Goal: Task Accomplishment & Management: Complete application form

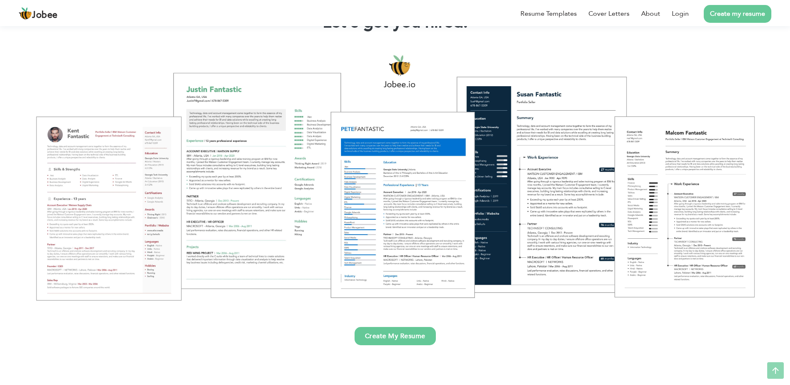
scroll to position [83, 0]
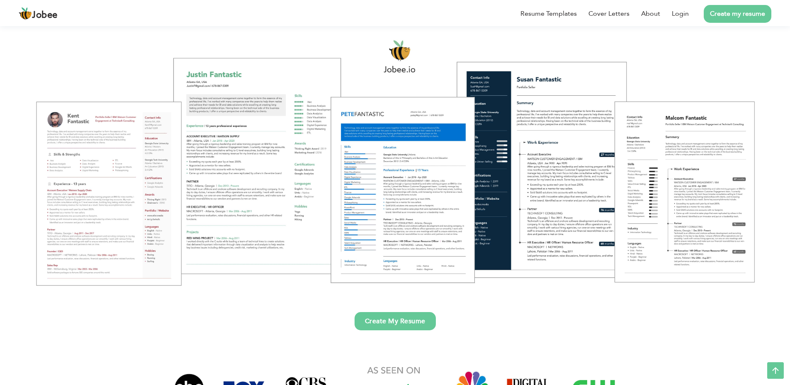
click at [388, 325] on link "Create My Resume" at bounding box center [394, 321] width 81 height 18
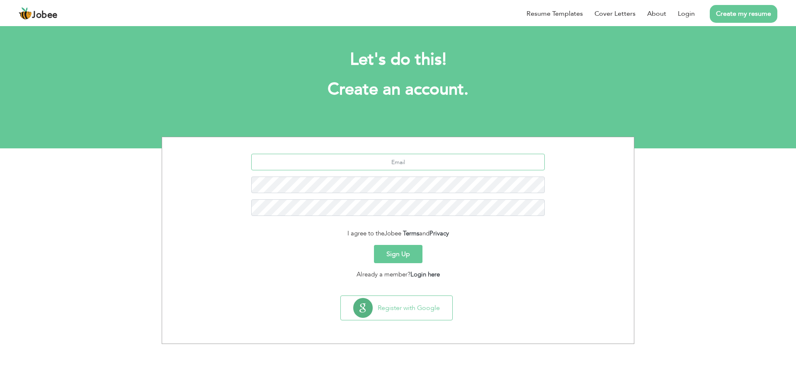
click at [327, 167] on input "text" at bounding box center [398, 162] width 294 height 17
type input "zaidxxali213@gmail.com"
click at [414, 257] on button "Sign Up" at bounding box center [398, 254] width 49 height 18
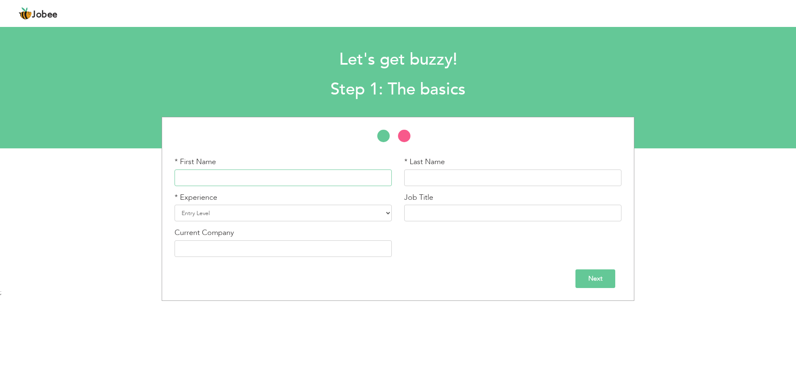
click at [284, 179] on input "text" at bounding box center [283, 178] width 217 height 17
type input "Zaid"
type input "Ali"
type input "Zaid Ali"
click at [301, 215] on select "Entry Level Less than 1 Year 1 Year 2 Years 3 Years 4 Years 5 Years 6 Years 7 Y…" at bounding box center [283, 213] width 217 height 17
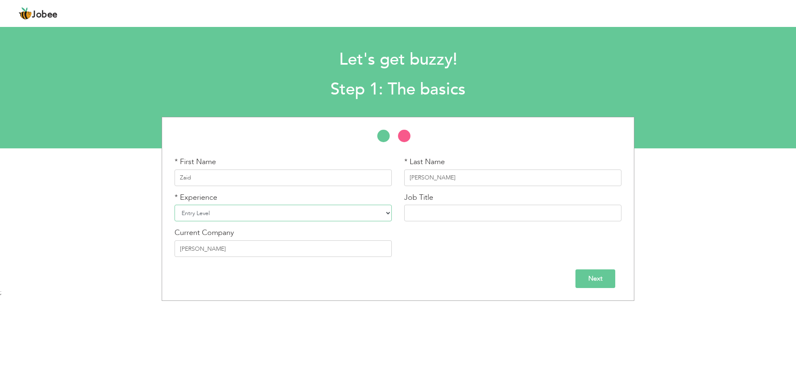
select select "2"
click at [175, 205] on select "Entry Level Less than 1 Year 1 Year 2 Years 3 Years 4 Years 5 Years 6 Years 7 Y…" at bounding box center [283, 213] width 217 height 17
click at [420, 214] on input "text" at bounding box center [512, 213] width 217 height 17
click at [580, 279] on input "Next" at bounding box center [595, 278] width 40 height 19
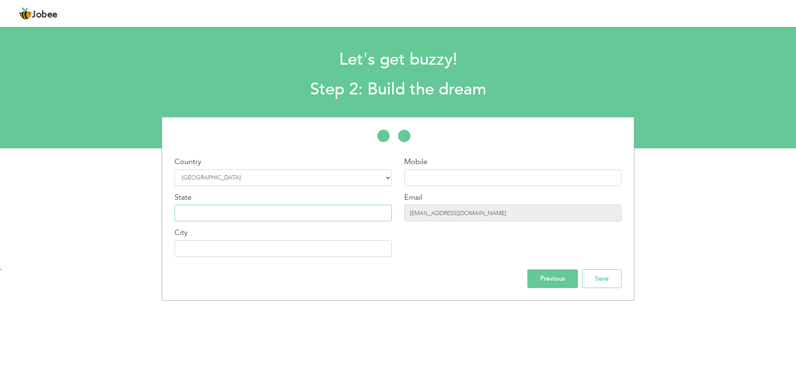
click at [210, 211] on input "text" at bounding box center [283, 213] width 217 height 17
type input "punjab"
click at [418, 178] on input "text" at bounding box center [512, 178] width 217 height 17
type input "03294017256"
type input "[GEOGRAPHIC_DATA]"
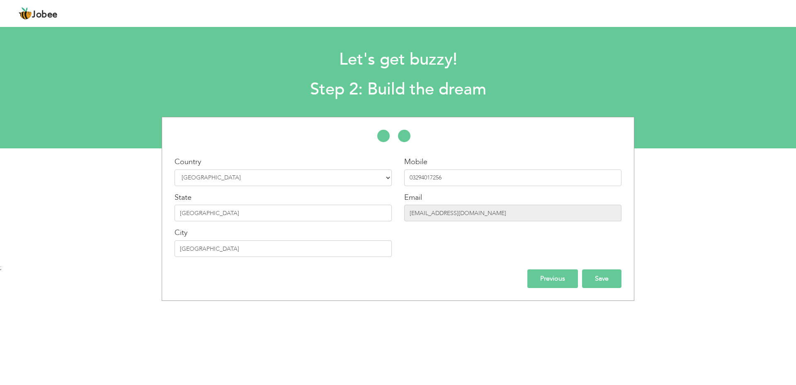
click at [588, 283] on input "Save" at bounding box center [601, 278] width 39 height 19
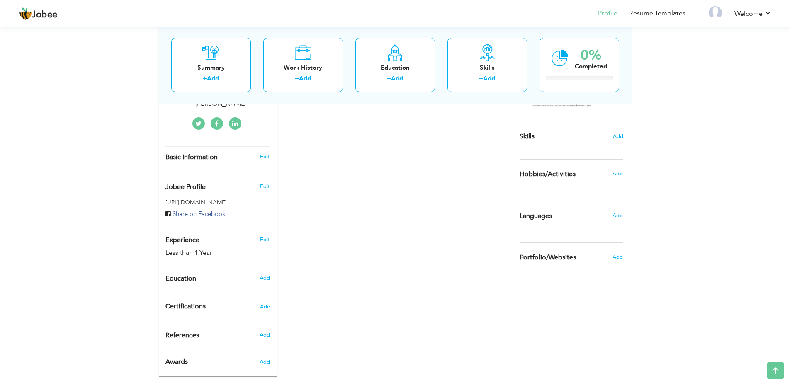
scroll to position [191, 0]
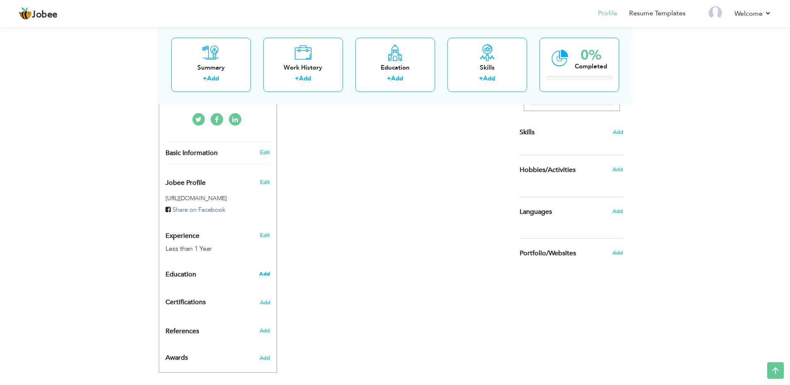
click at [264, 270] on span "Add" at bounding box center [264, 273] width 11 height 7
radio input "true"
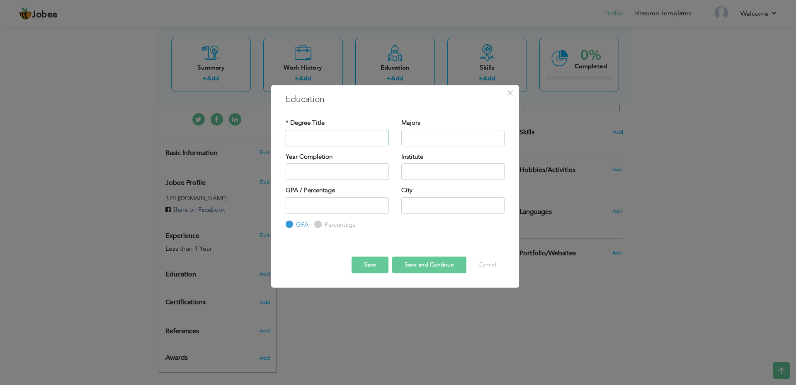
click at [331, 143] on input "text" at bounding box center [337, 138] width 103 height 17
type input "matric"
click at [450, 136] on input "text" at bounding box center [452, 138] width 103 height 17
type input "computer science"
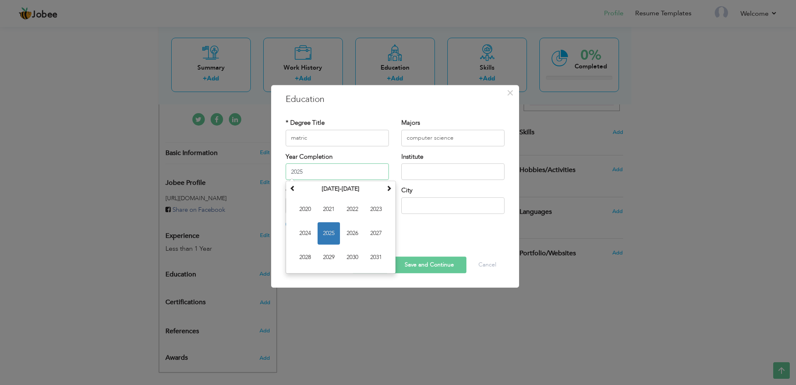
click at [296, 180] on input "2025" at bounding box center [337, 171] width 103 height 17
click at [380, 207] on span "2023" at bounding box center [376, 209] width 22 height 22
type input "2023"
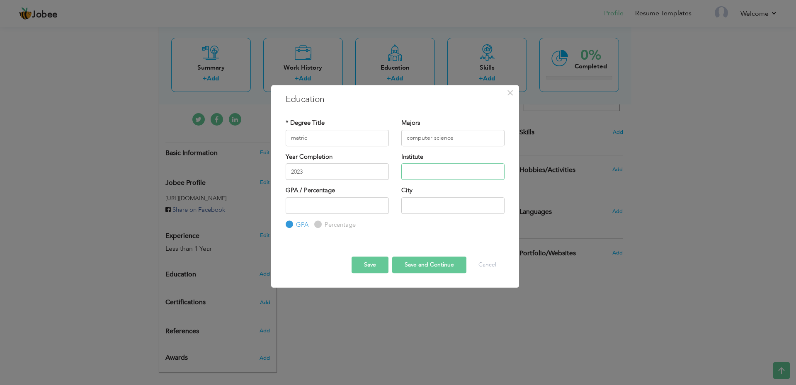
click at [410, 172] on input "text" at bounding box center [452, 171] width 103 height 17
type input "city distric govt school"
click at [364, 206] on input "number" at bounding box center [337, 205] width 103 height 17
type input "84"
click at [412, 205] on input "text" at bounding box center [452, 205] width 103 height 17
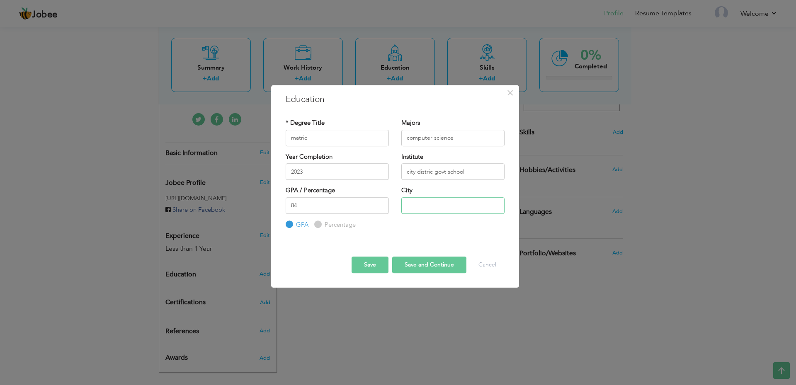
type input "lahore"
click at [318, 226] on input "Percentage" at bounding box center [316, 224] width 5 height 5
radio input "true"
click at [415, 272] on button "Save and Continue" at bounding box center [429, 265] width 74 height 17
radio input "true"
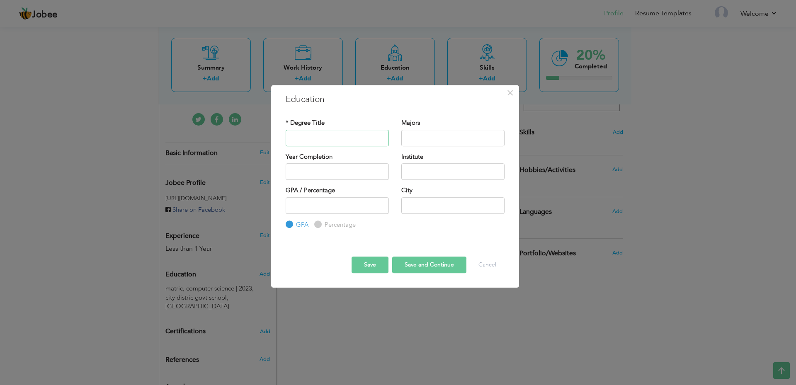
click at [309, 138] on input "text" at bounding box center [337, 138] width 103 height 17
type input "intermediate"
click at [413, 132] on input "text" at bounding box center [452, 138] width 103 height 17
click at [458, 138] on input "ICS" at bounding box center [452, 138] width 103 height 17
click at [407, 138] on input "IComputer science" at bounding box center [452, 138] width 103 height 17
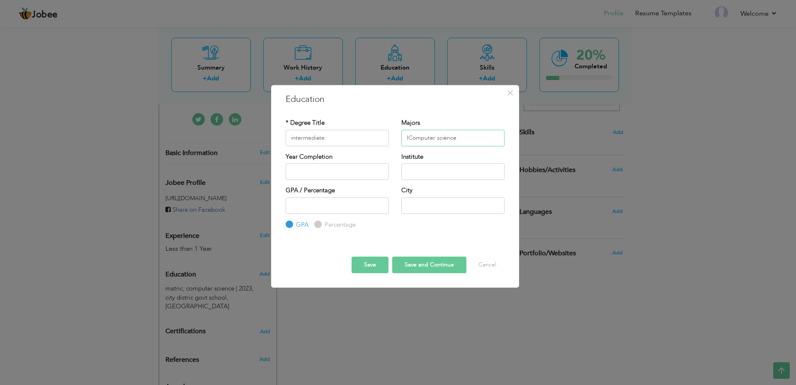
click at [407, 138] on input "IComputer science" at bounding box center [452, 138] width 103 height 17
click at [407, 137] on input "IComputer science" at bounding box center [452, 138] width 103 height 17
click at [408, 140] on input "IComputer science" at bounding box center [452, 138] width 103 height 17
type input "Computer science"
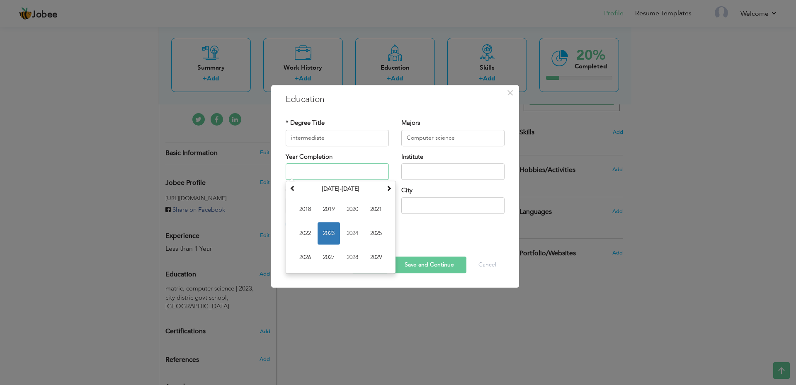
click at [352, 171] on input "text" at bounding box center [337, 171] width 103 height 17
click at [371, 234] on span "2025" at bounding box center [376, 233] width 22 height 22
type input "2025"
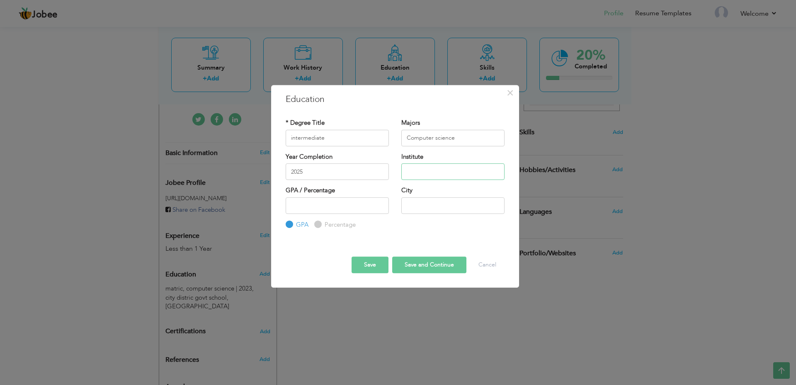
click at [446, 173] on input "text" at bounding box center [452, 171] width 103 height 17
click at [462, 172] on input "Ripha international colege" at bounding box center [452, 171] width 103 height 17
type input "Ripha international college"
click at [321, 209] on input "number" at bounding box center [337, 205] width 103 height 17
click at [318, 223] on input "Percentage" at bounding box center [316, 224] width 5 height 5
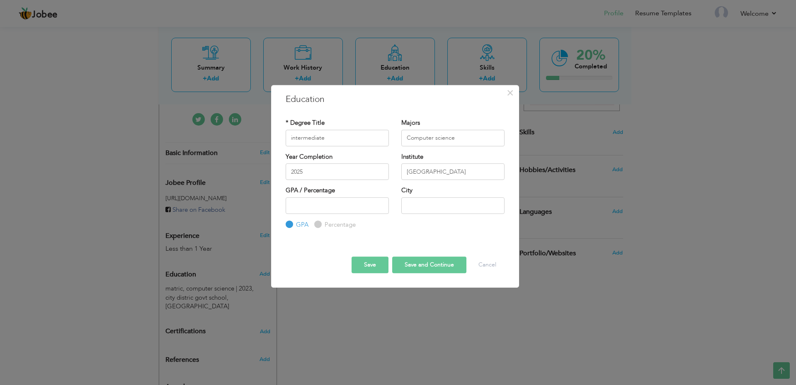
radio input "true"
click at [332, 211] on input "number" at bounding box center [337, 205] width 103 height 17
type input "80"
click at [425, 201] on input "text" at bounding box center [452, 205] width 103 height 17
type input "[GEOGRAPHIC_DATA]"
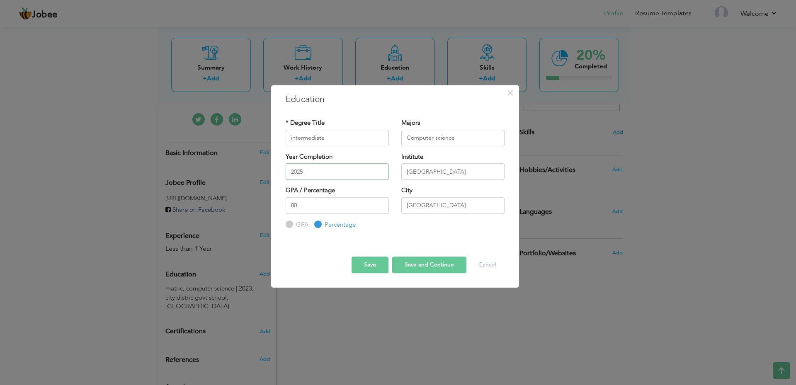
click at [307, 170] on input "2025" at bounding box center [337, 171] width 103 height 17
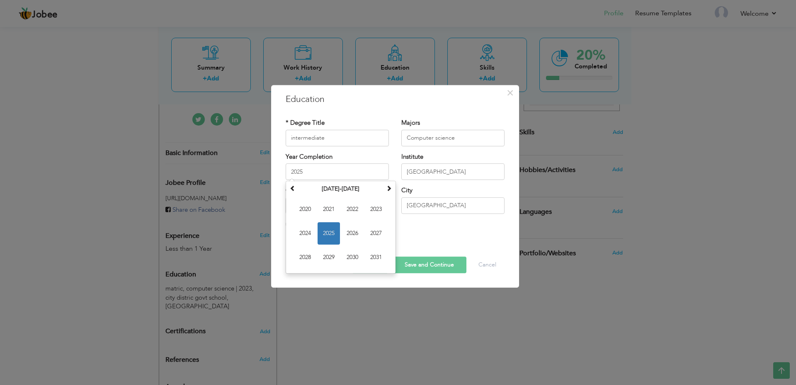
click at [419, 233] on div "* Degree Title intermediate Majors Computer science Year Completion 2025 Januar…" at bounding box center [394, 174] width 231 height 124
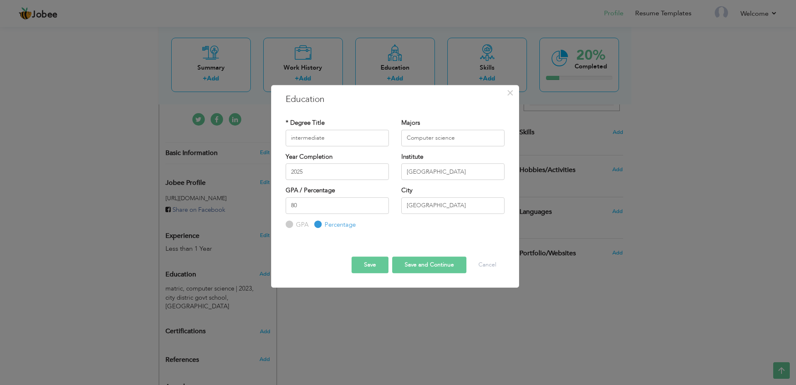
click at [378, 265] on button "Save" at bounding box center [370, 265] width 37 height 17
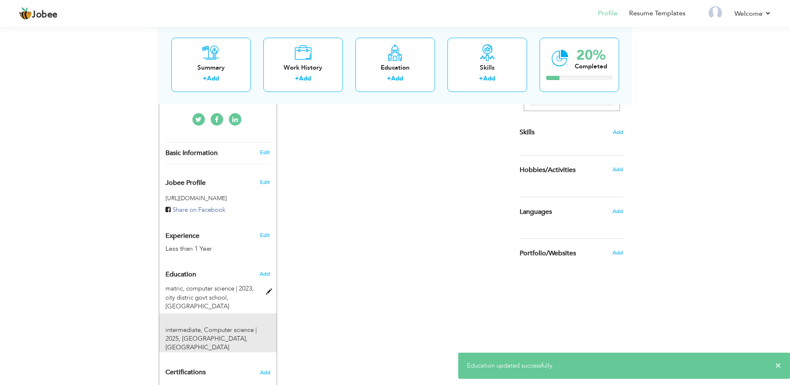
scroll to position [252, 0]
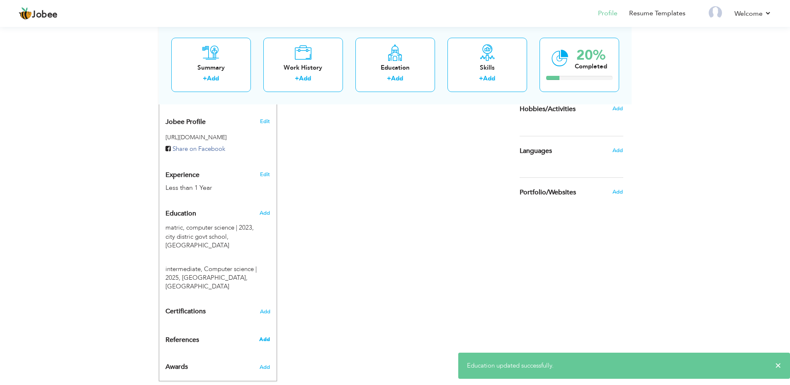
click at [267, 336] on span "Add" at bounding box center [264, 339] width 11 height 7
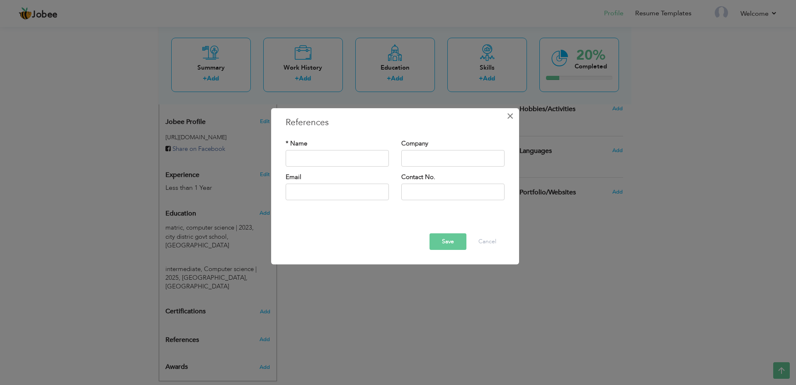
click at [511, 118] on span "×" at bounding box center [510, 116] width 7 height 15
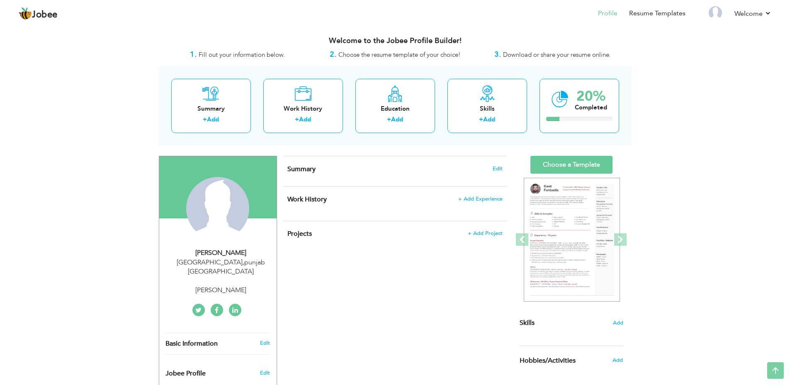
scroll to position [0, 0]
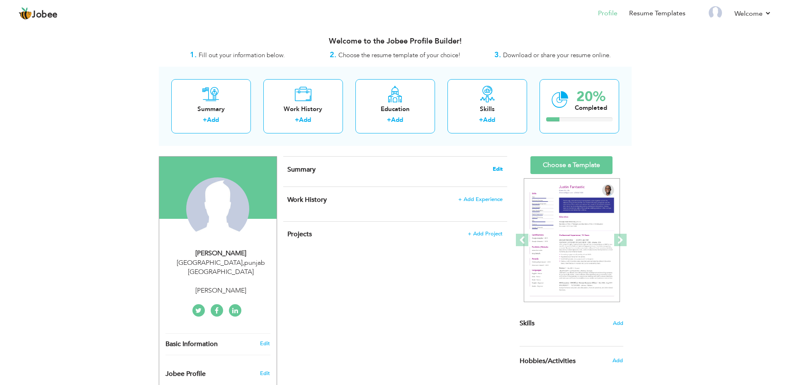
click at [498, 172] on span "Edit" at bounding box center [498, 169] width 10 height 6
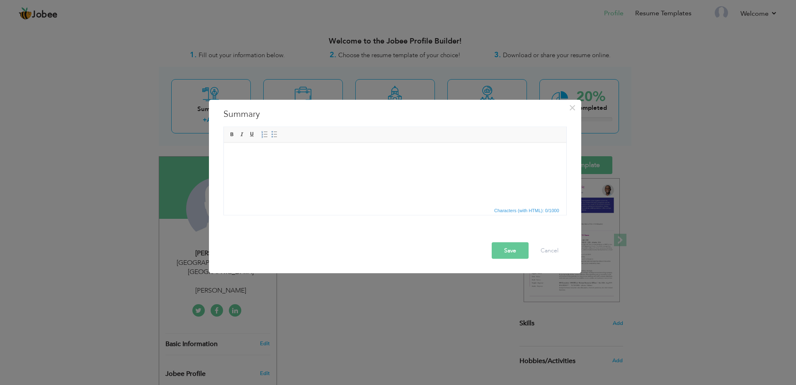
click at [305, 162] on html at bounding box center [394, 155] width 342 height 25
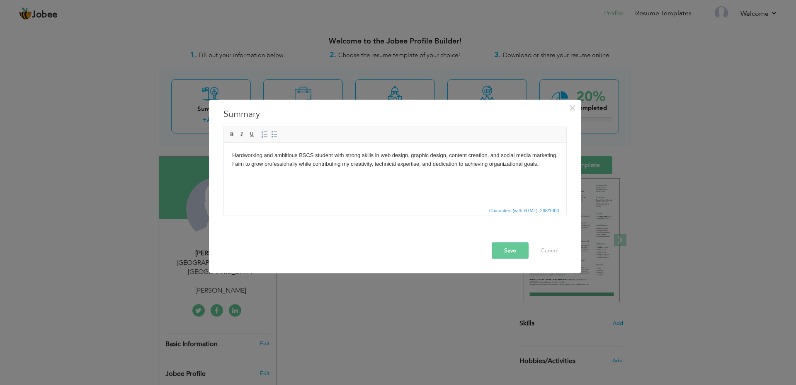
click at [506, 252] on button "Save" at bounding box center [510, 250] width 37 height 17
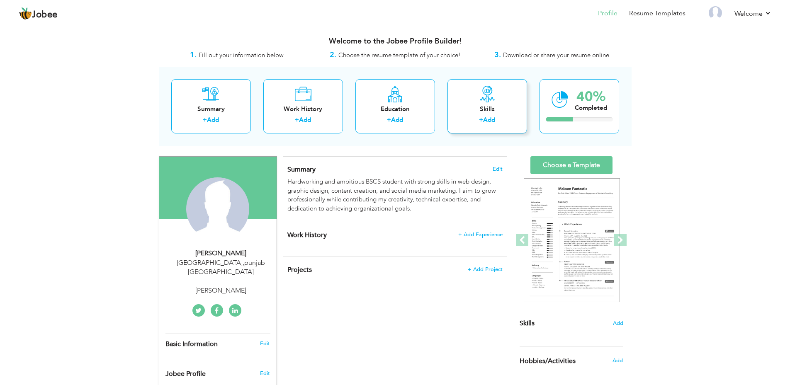
click at [477, 119] on div "+ Add" at bounding box center [487, 121] width 66 height 11
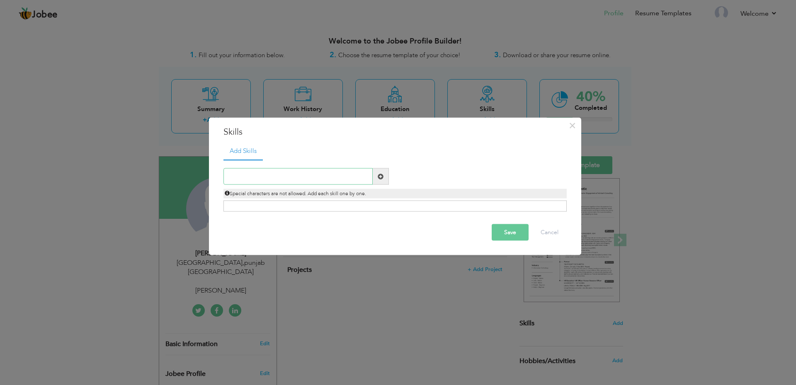
click at [258, 176] on input "text" at bounding box center [297, 176] width 149 height 17
type input "web designing"
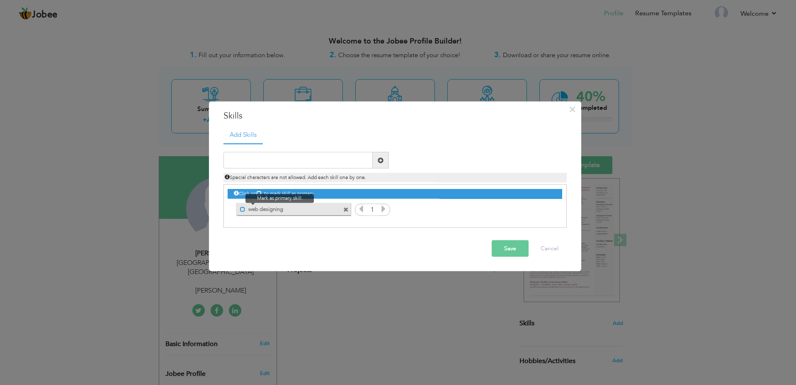
click at [241, 211] on span at bounding box center [242, 208] width 5 height 5
click at [261, 159] on input "text" at bounding box center [297, 160] width 149 height 17
type input "graphic designing"
type input "typing"
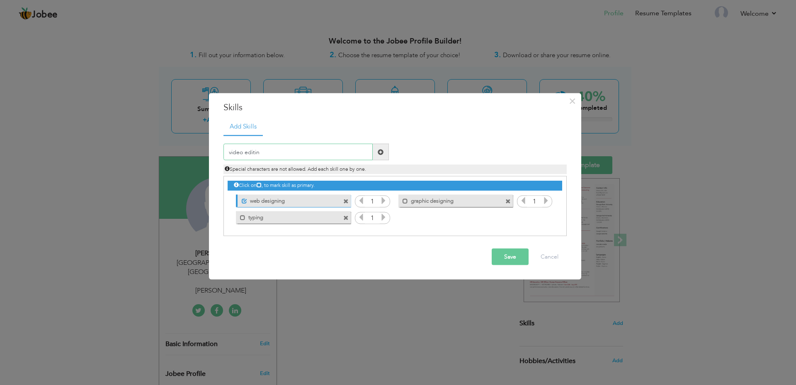
type input "video editing"
type input "content creater"
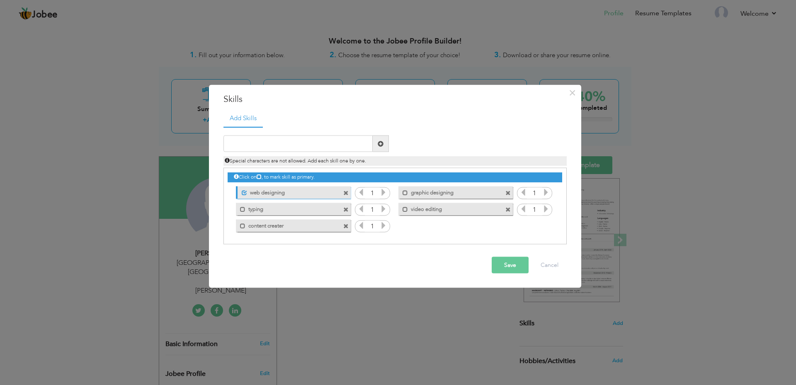
click at [505, 265] on button "Save" at bounding box center [510, 265] width 37 height 17
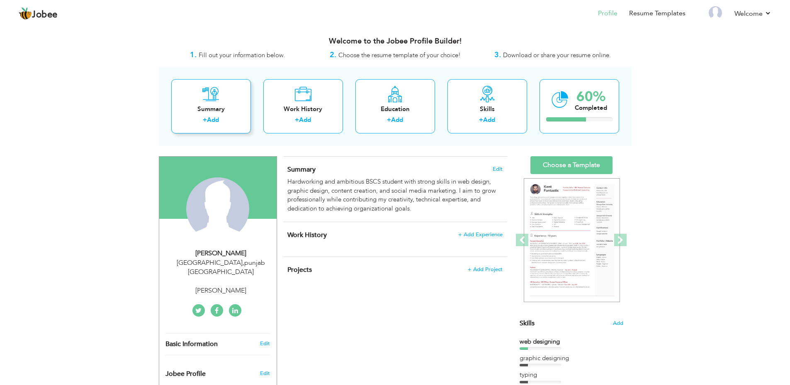
click at [208, 119] on link "Add" at bounding box center [213, 120] width 12 height 8
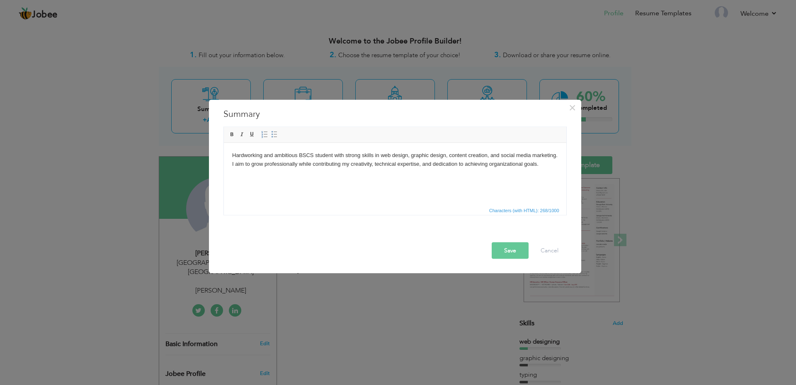
drag, startPoint x: 507, startPoint y: 255, endPoint x: 483, endPoint y: 238, distance: 29.0
click at [506, 253] on button "Save" at bounding box center [510, 250] width 37 height 17
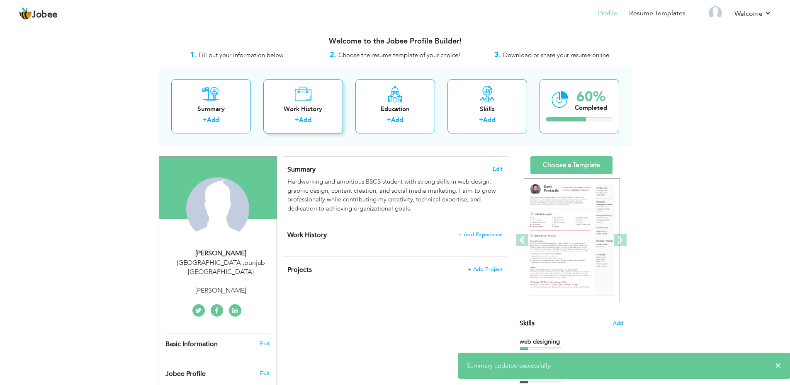
click at [304, 117] on link "Add" at bounding box center [305, 120] width 12 height 8
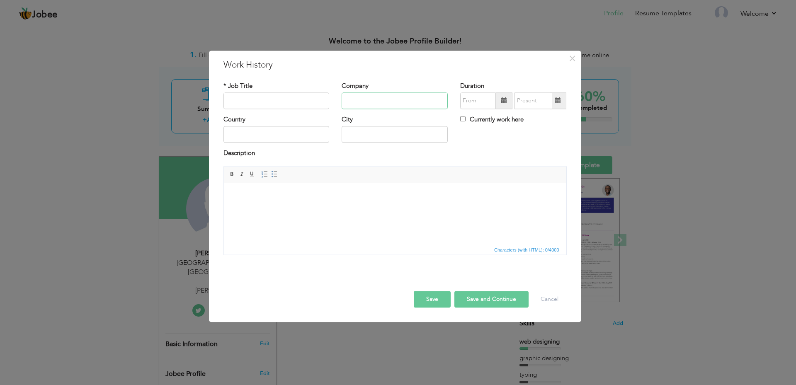
click at [369, 107] on input "text" at bounding box center [395, 100] width 106 height 17
click at [274, 96] on input "text" at bounding box center [276, 100] width 106 height 17
click at [259, 95] on input "text" at bounding box center [276, 100] width 106 height 17
click at [575, 61] on span "×" at bounding box center [572, 58] width 7 height 15
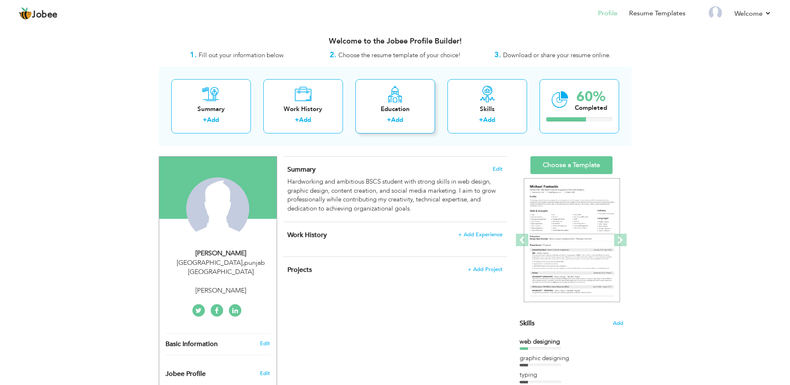
click at [399, 121] on link "Add" at bounding box center [397, 120] width 12 height 8
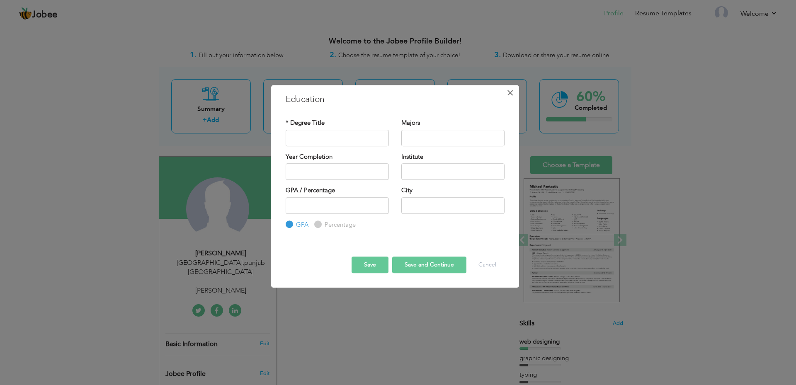
drag, startPoint x: 500, startPoint y: 97, endPoint x: 511, endPoint y: 94, distance: 11.3
click at [511, 94] on div "× Education" at bounding box center [394, 99] width 231 height 12
click at [511, 94] on span "×" at bounding box center [510, 92] width 7 height 15
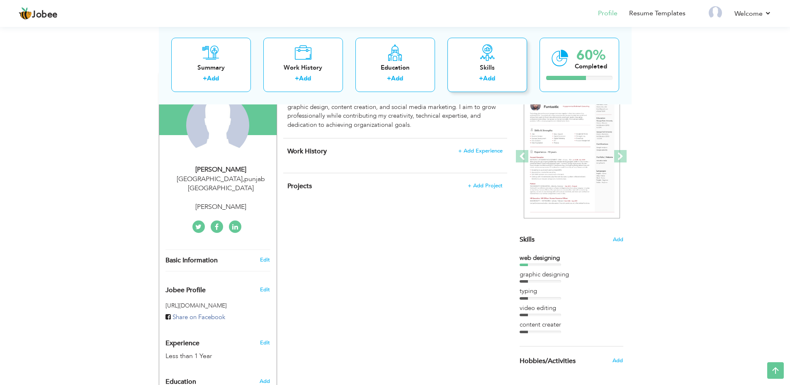
scroll to position [83, 0]
click at [498, 83] on div "+ Add" at bounding box center [487, 79] width 66 height 11
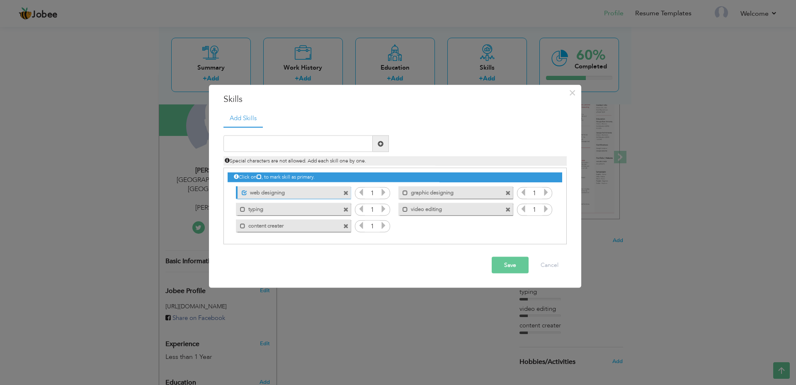
click at [385, 193] on icon at bounding box center [383, 192] width 7 height 7
click at [385, 192] on icon at bounding box center [383, 192] width 7 height 7
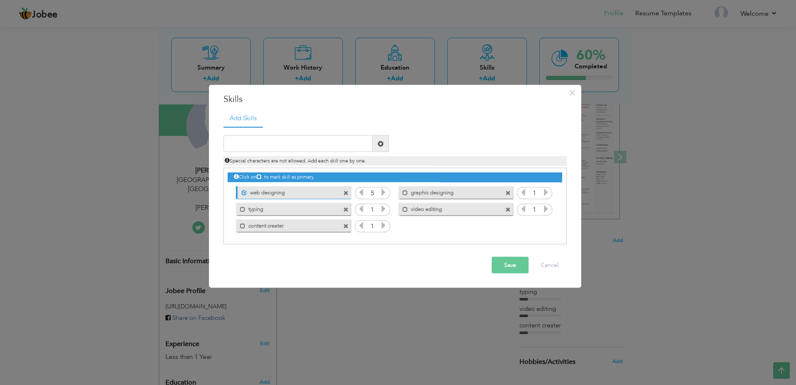
click at [385, 192] on icon at bounding box center [383, 192] width 7 height 7
click at [363, 195] on icon at bounding box center [360, 192] width 7 height 7
click at [383, 211] on icon at bounding box center [383, 208] width 7 height 7
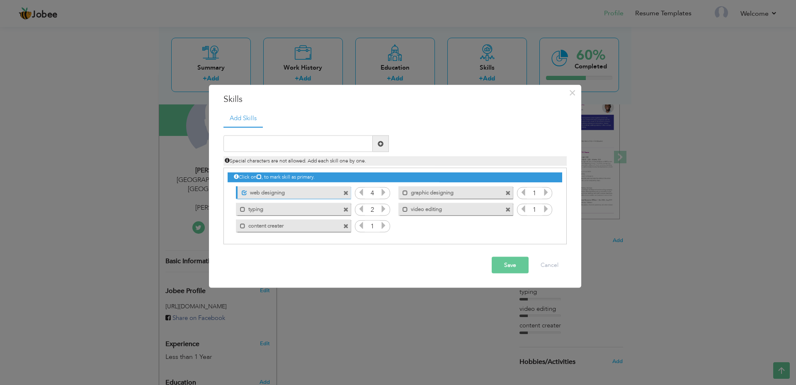
click at [383, 211] on icon at bounding box center [383, 208] width 7 height 7
click at [383, 210] on icon at bounding box center [383, 208] width 7 height 7
click at [381, 226] on icon at bounding box center [383, 225] width 7 height 7
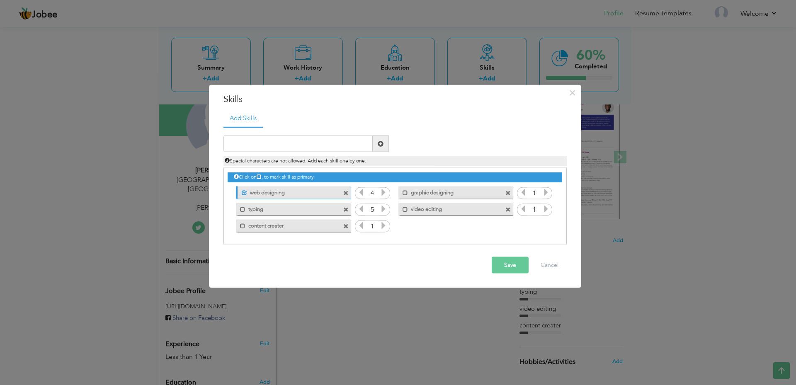
click at [381, 226] on icon at bounding box center [383, 225] width 7 height 7
click at [382, 225] on icon at bounding box center [383, 225] width 7 height 7
click at [383, 224] on icon at bounding box center [383, 225] width 7 height 7
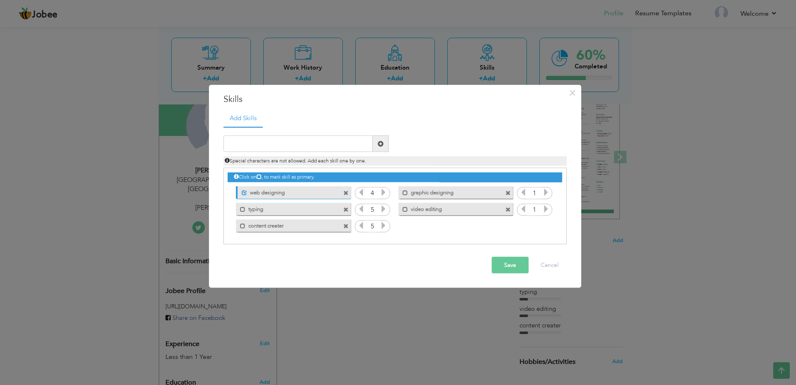
click at [547, 209] on icon at bounding box center [545, 208] width 7 height 7
click at [544, 192] on icon at bounding box center [545, 192] width 7 height 7
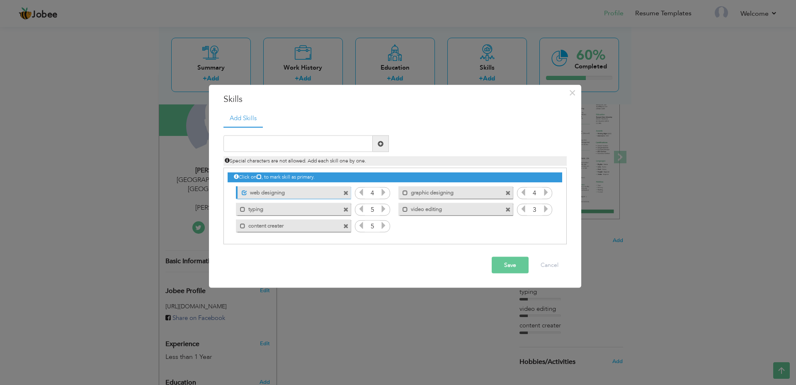
click at [544, 192] on icon at bounding box center [545, 192] width 7 height 7
click at [512, 265] on button "Save" at bounding box center [510, 265] width 37 height 17
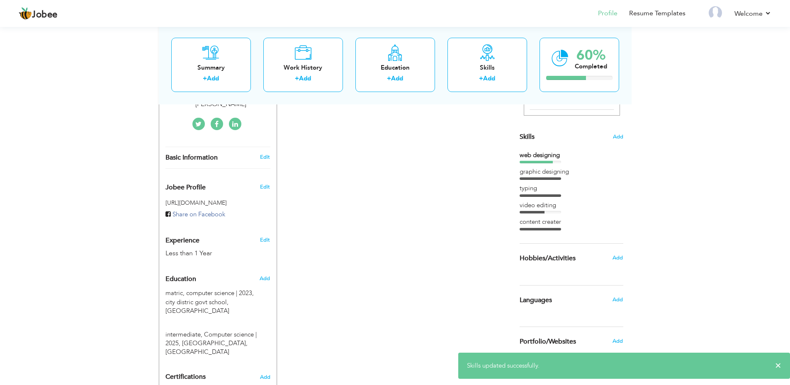
scroll to position [207, 0]
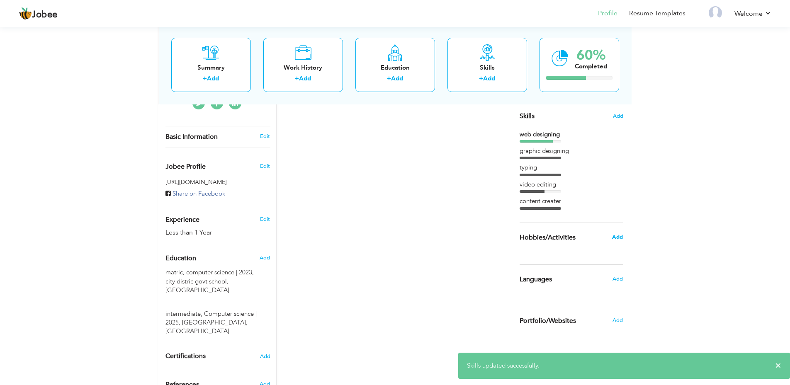
click at [614, 234] on span "Add" at bounding box center [617, 236] width 11 height 7
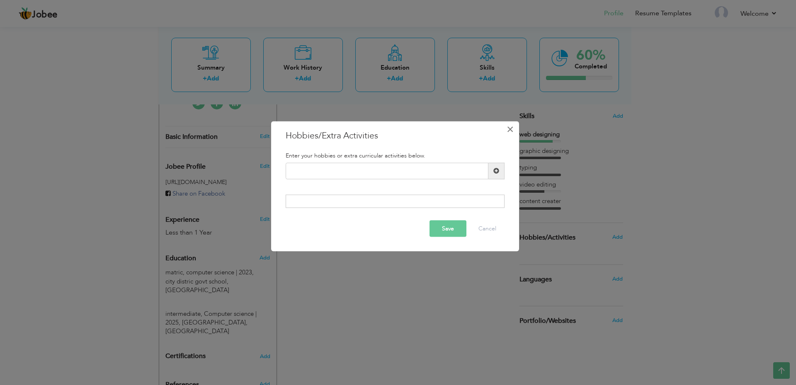
click at [512, 128] on span "×" at bounding box center [510, 128] width 7 height 15
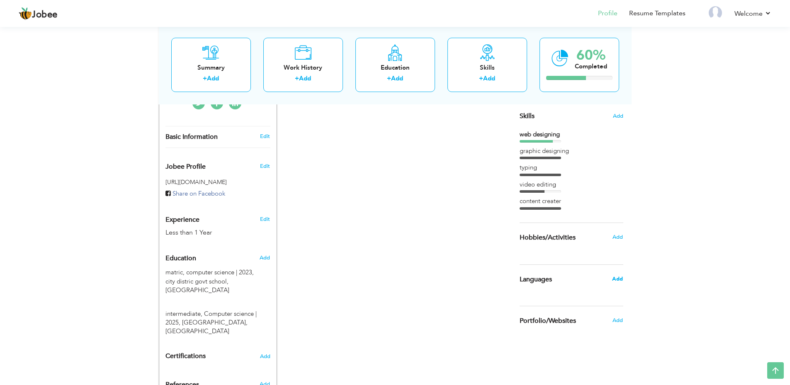
click at [621, 277] on span "Add" at bounding box center [617, 278] width 11 height 7
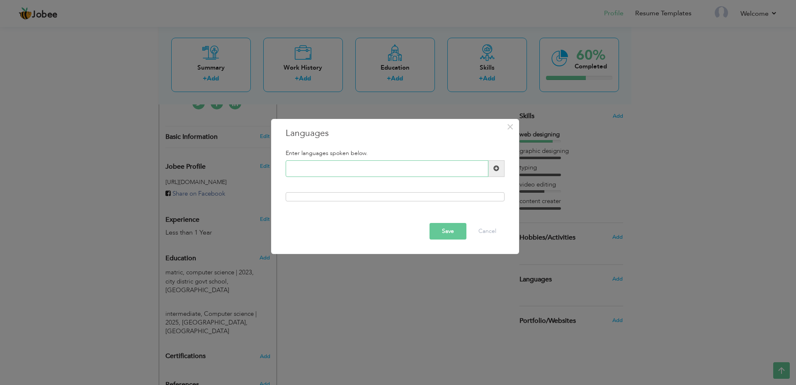
click at [358, 164] on input "text" at bounding box center [387, 168] width 203 height 17
type input "english"
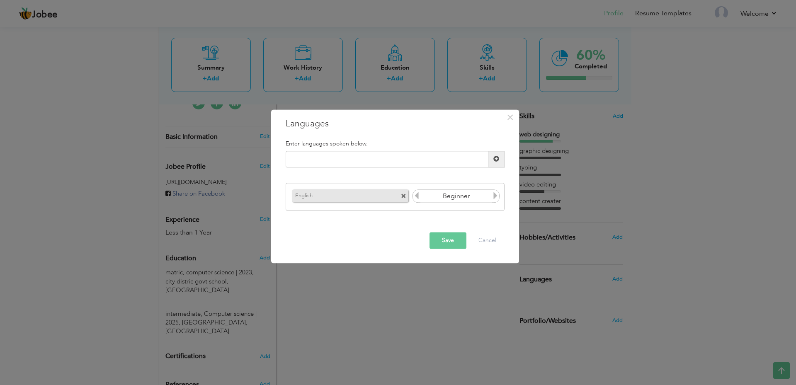
click at [494, 196] on icon at bounding box center [495, 195] width 7 height 7
click at [386, 158] on input "text" at bounding box center [387, 159] width 203 height 17
type input "urdu"
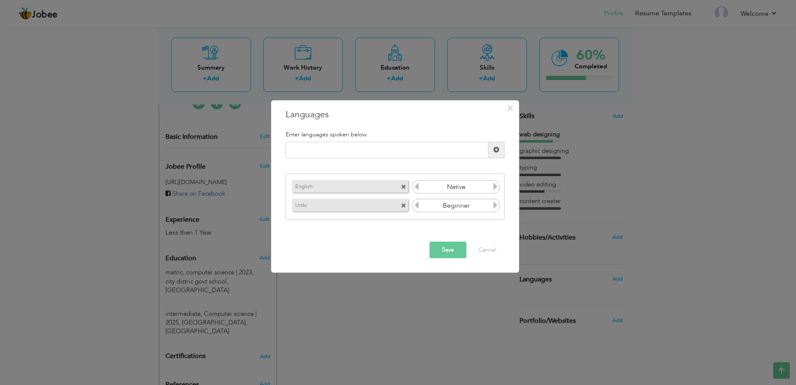
click at [493, 208] on icon at bounding box center [495, 204] width 7 height 7
click at [493, 207] on icon at bounding box center [495, 204] width 7 height 7
click at [442, 245] on button "Save" at bounding box center [448, 250] width 37 height 17
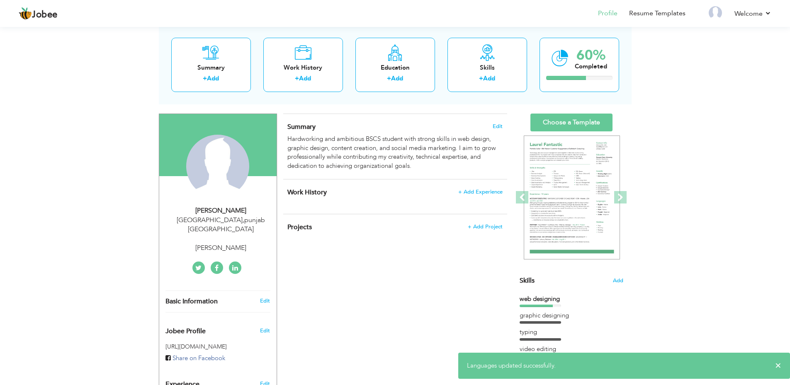
scroll to position [0, 0]
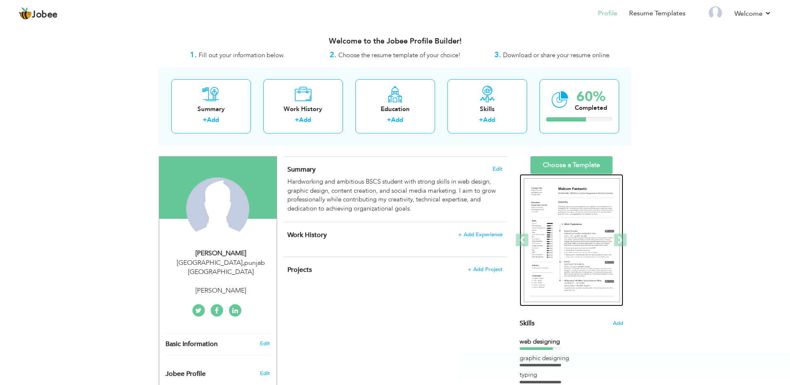
click at [568, 227] on img at bounding box center [572, 240] width 96 height 124
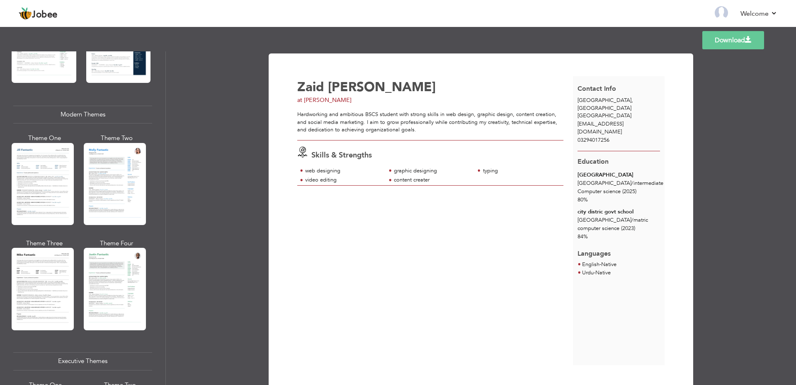
scroll to position [332, 0]
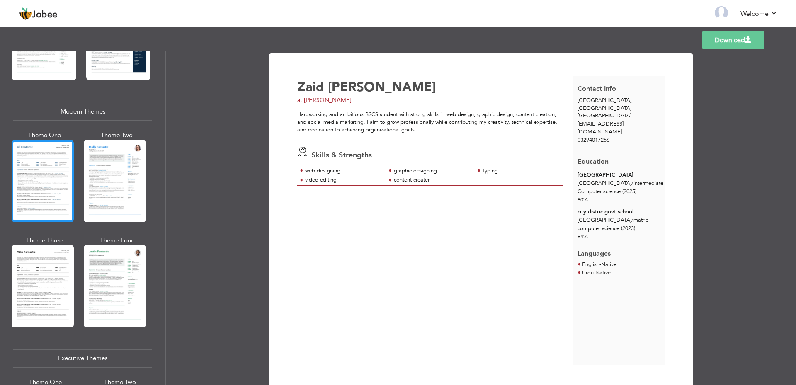
click at [41, 208] on div at bounding box center [43, 181] width 62 height 82
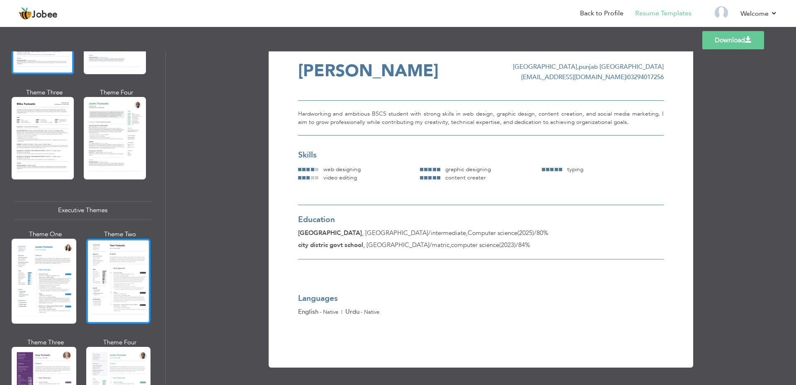
scroll to position [498, 0]
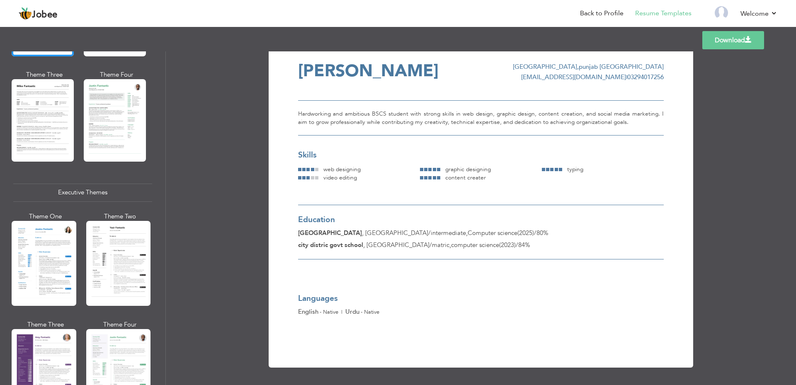
click at [704, 36] on link "Download" at bounding box center [733, 40] width 62 height 18
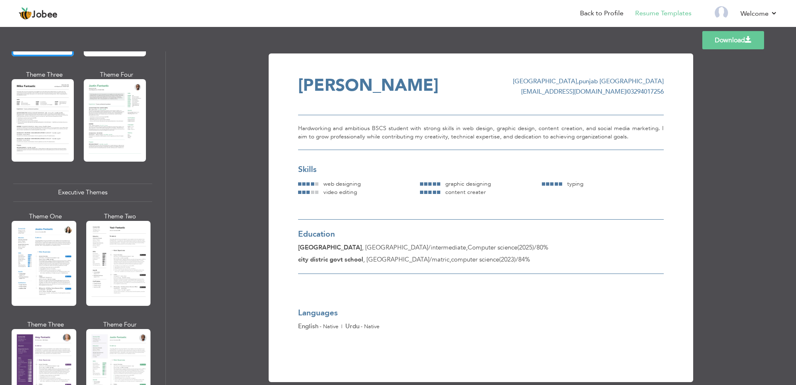
scroll to position [15, 0]
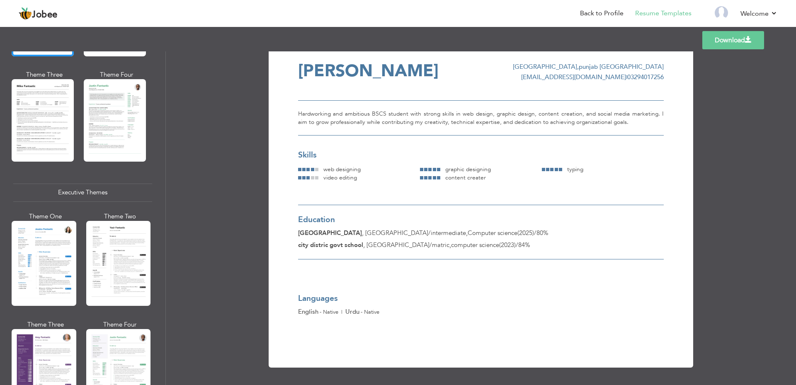
drag, startPoint x: 129, startPoint y: 240, endPoint x: 157, endPoint y: 219, distance: 34.9
click at [129, 240] on div at bounding box center [118, 263] width 65 height 85
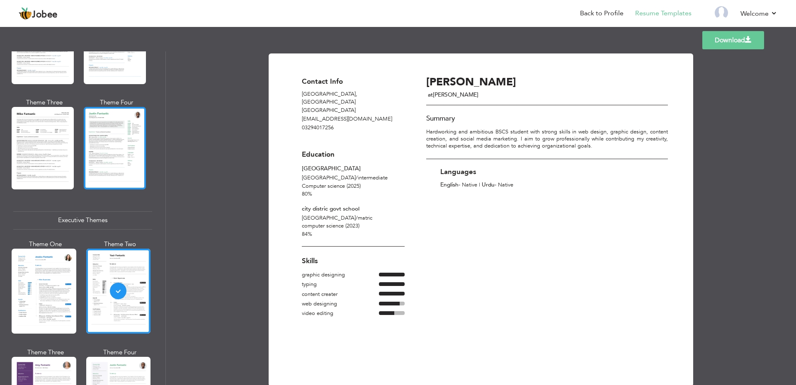
scroll to position [456, 0]
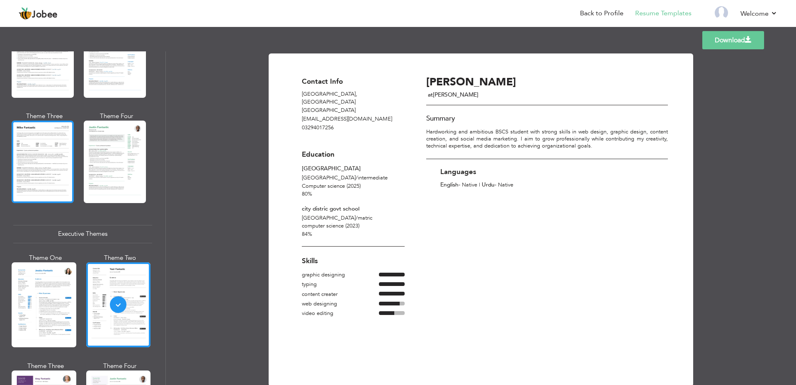
click at [53, 161] on div at bounding box center [43, 162] width 62 height 82
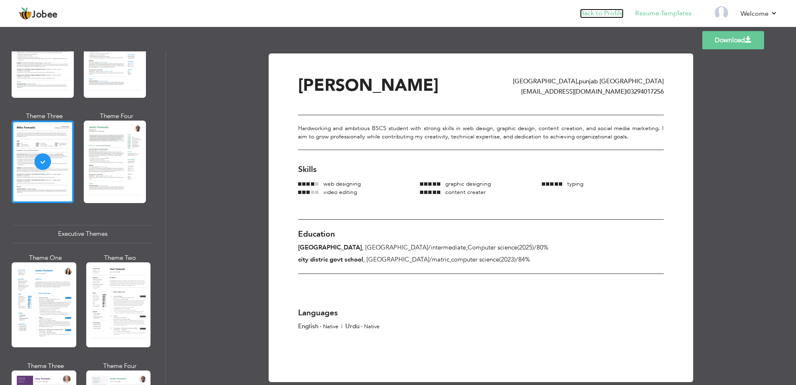
click at [604, 12] on link "Back to Profile" at bounding box center [602, 14] width 44 height 10
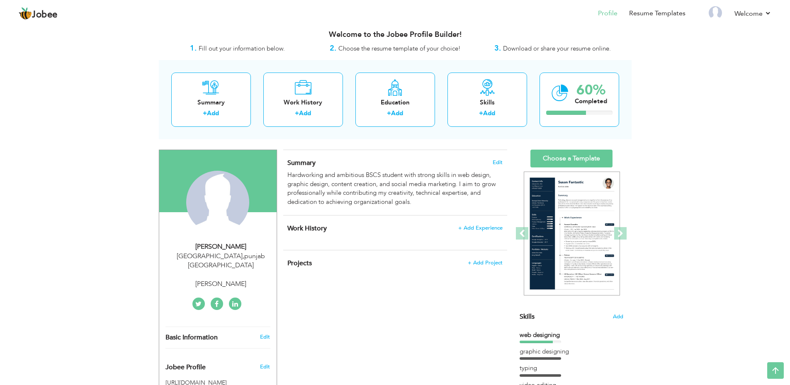
scroll to position [3, 0]
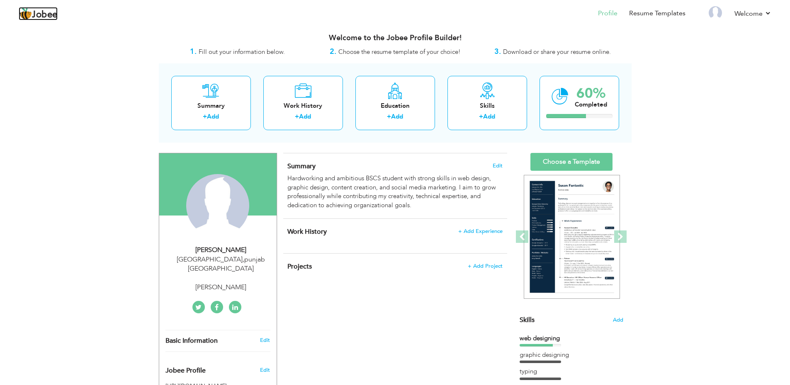
click at [52, 14] on span "Jobee" at bounding box center [45, 14] width 26 height 9
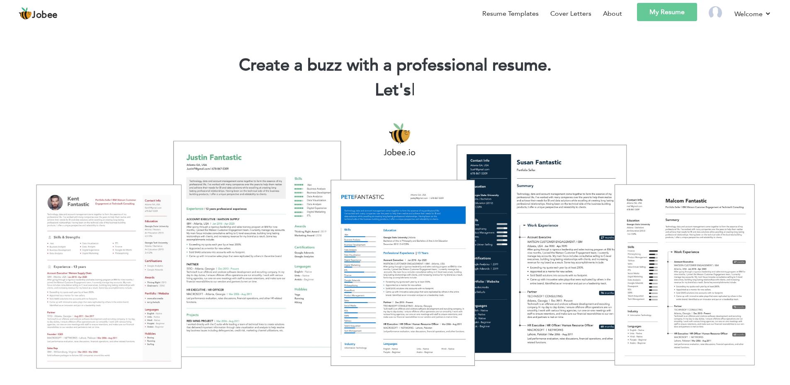
click at [412, 97] on span "|" at bounding box center [413, 90] width 4 height 23
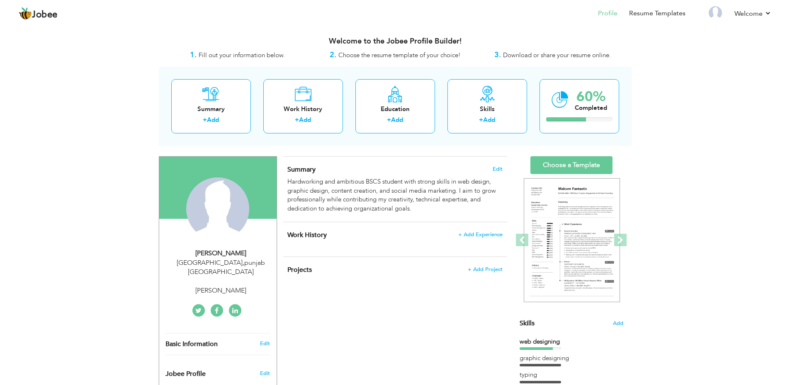
click at [547, 57] on span "Download or share your resume online." at bounding box center [557, 55] width 108 height 8
